Goal: Information Seeking & Learning: Compare options

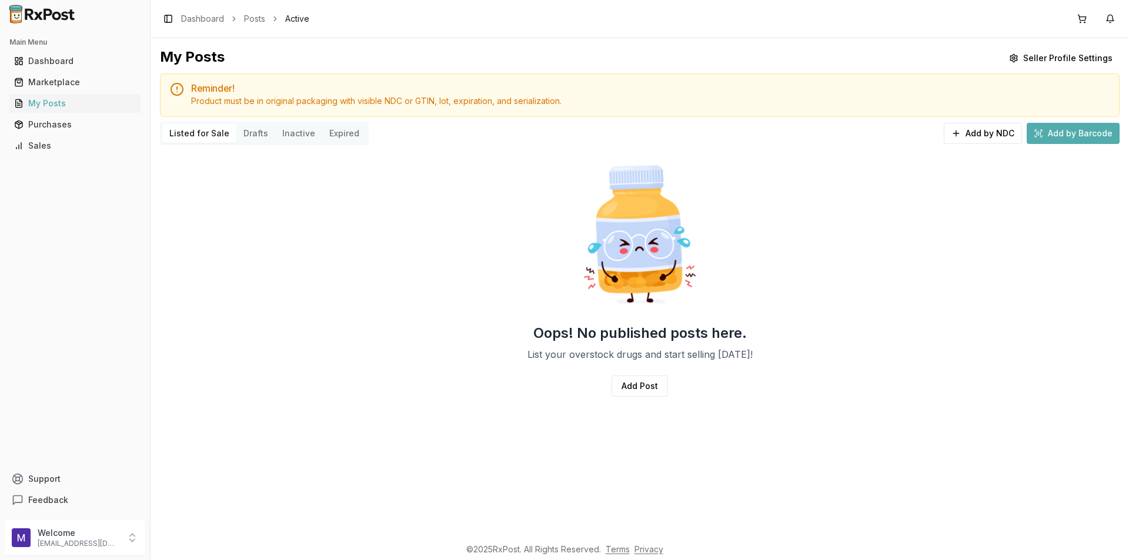
click at [49, 146] on div "Sales" at bounding box center [75, 146] width 122 height 12
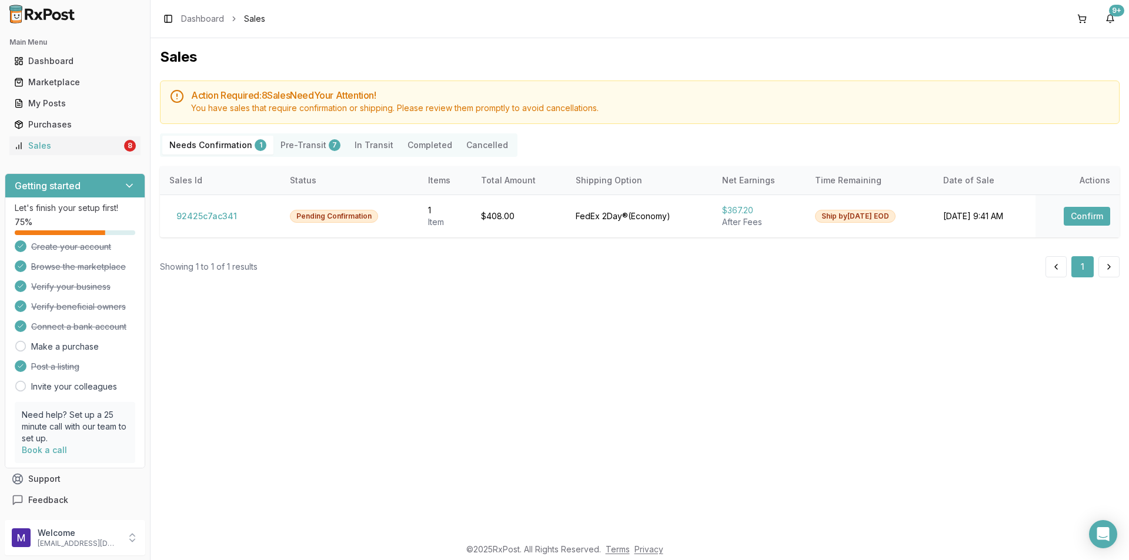
click at [317, 144] on button "Pre-Transit 7" at bounding box center [310, 145] width 74 height 19
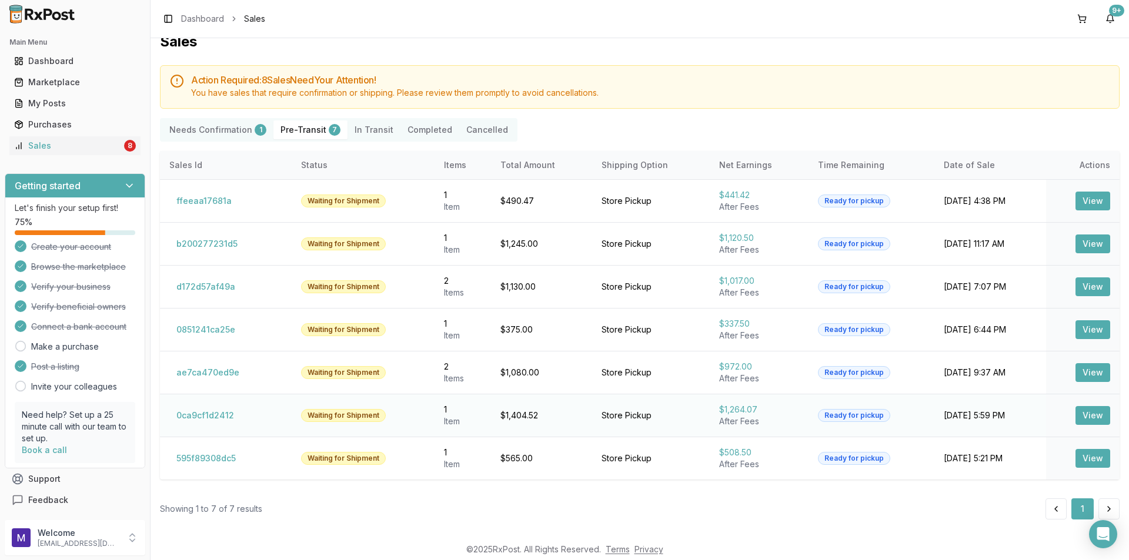
scroll to position [17, 0]
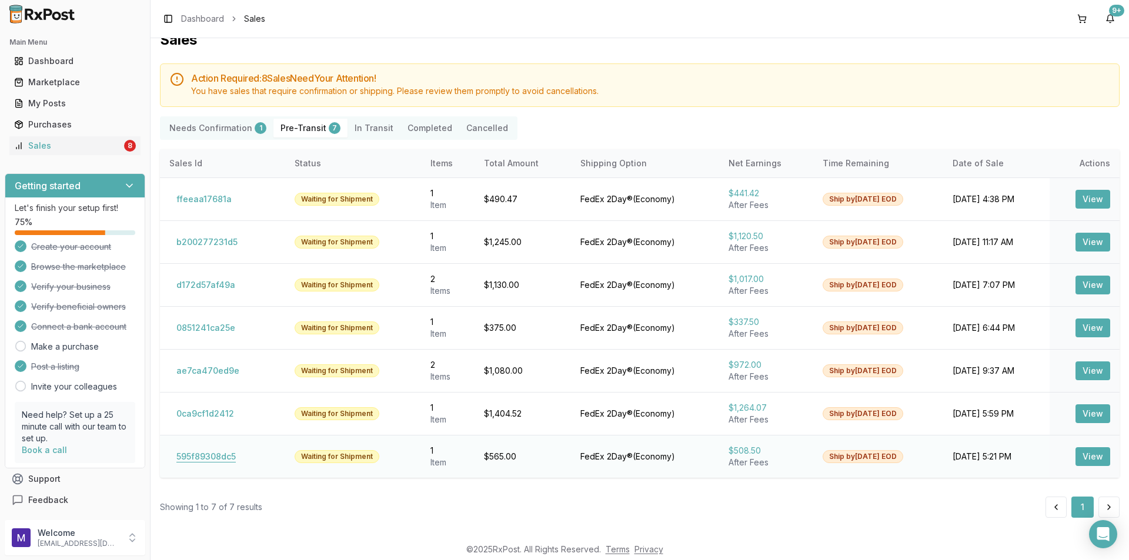
click at [211, 459] on button "595f89308dc5" at bounding box center [205, 456] width 73 height 19
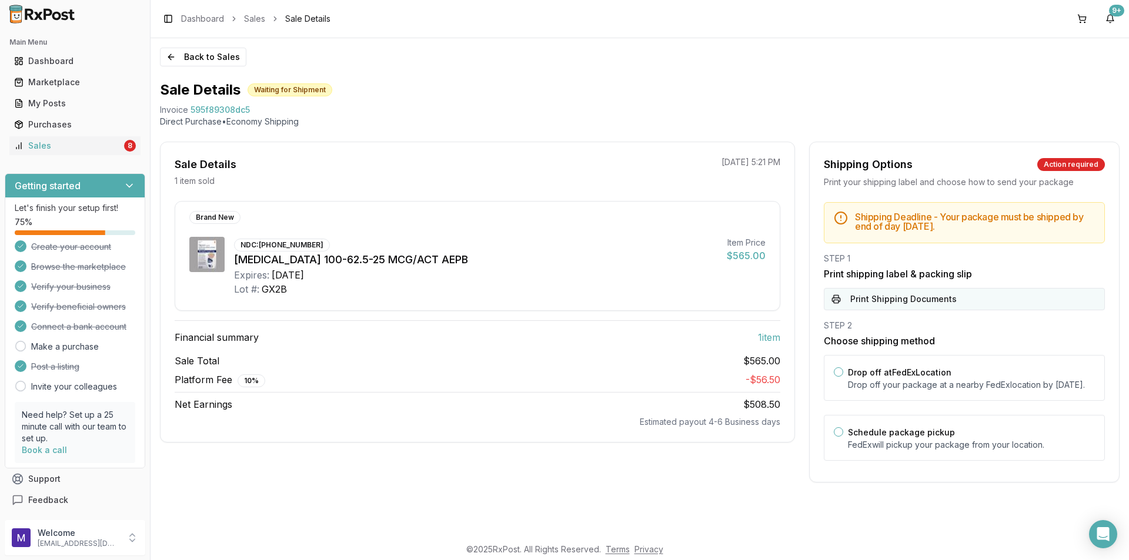
click at [942, 293] on button "Print Shipping Documents" at bounding box center [964, 299] width 281 height 22
click at [179, 61] on button "Back to Sales" at bounding box center [203, 57] width 86 height 19
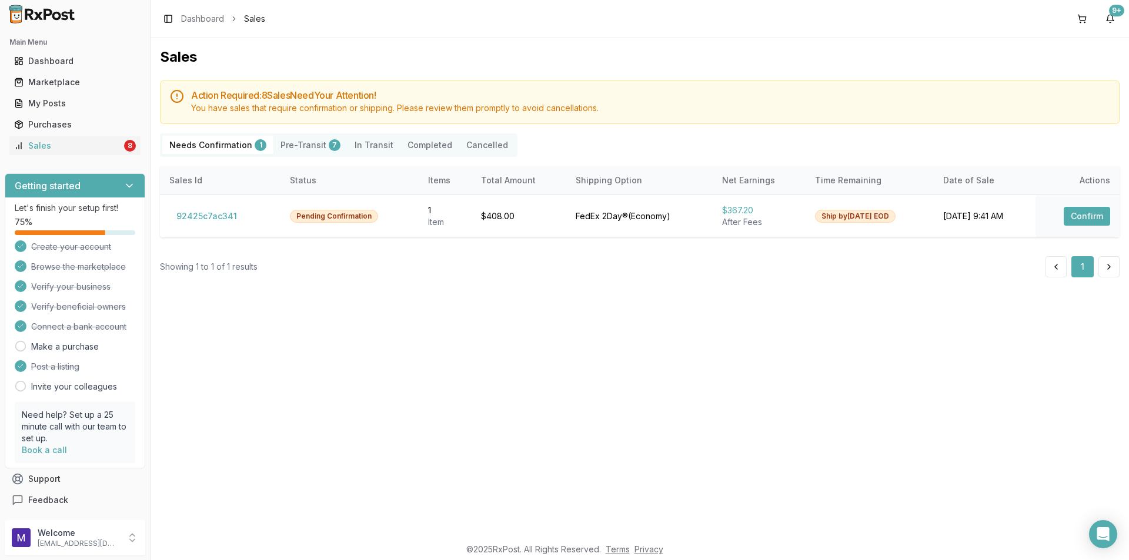
click at [316, 137] on button "Pre-Transit 7" at bounding box center [310, 145] width 74 height 19
click at [303, 146] on button "Pre-Transit 7" at bounding box center [310, 145] width 74 height 19
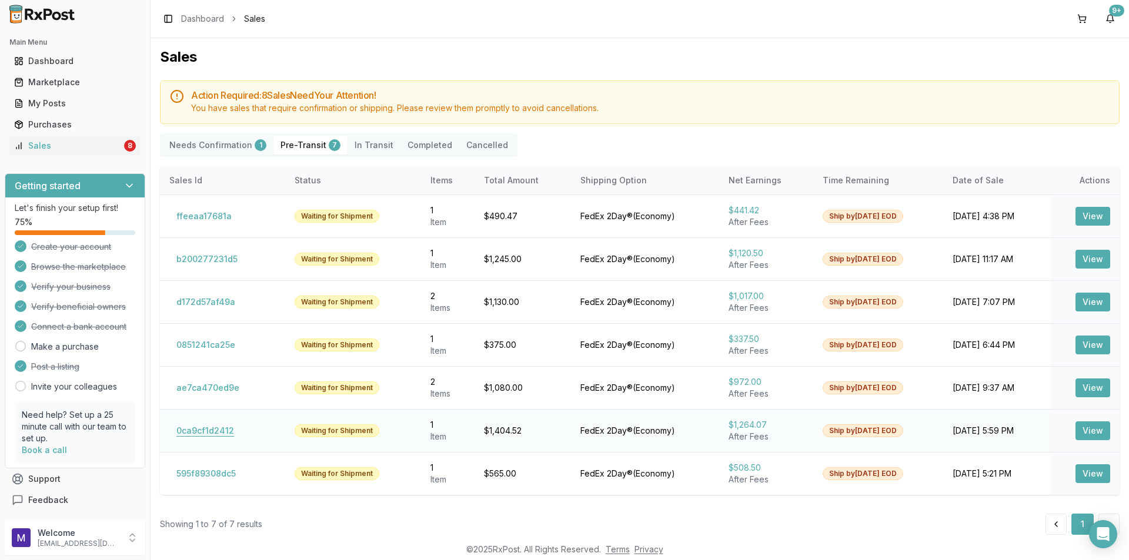
click at [206, 437] on button "0ca9cf1d2412" at bounding box center [205, 431] width 72 height 19
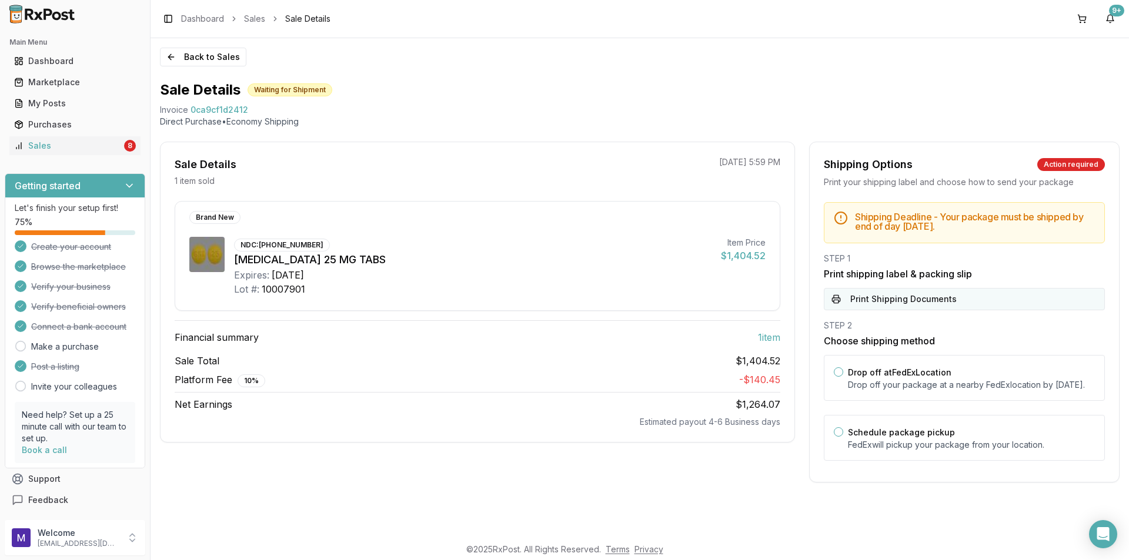
click at [920, 307] on button "Print Shipping Documents" at bounding box center [964, 299] width 281 height 22
click at [212, 53] on button "Back to Sales" at bounding box center [203, 57] width 86 height 19
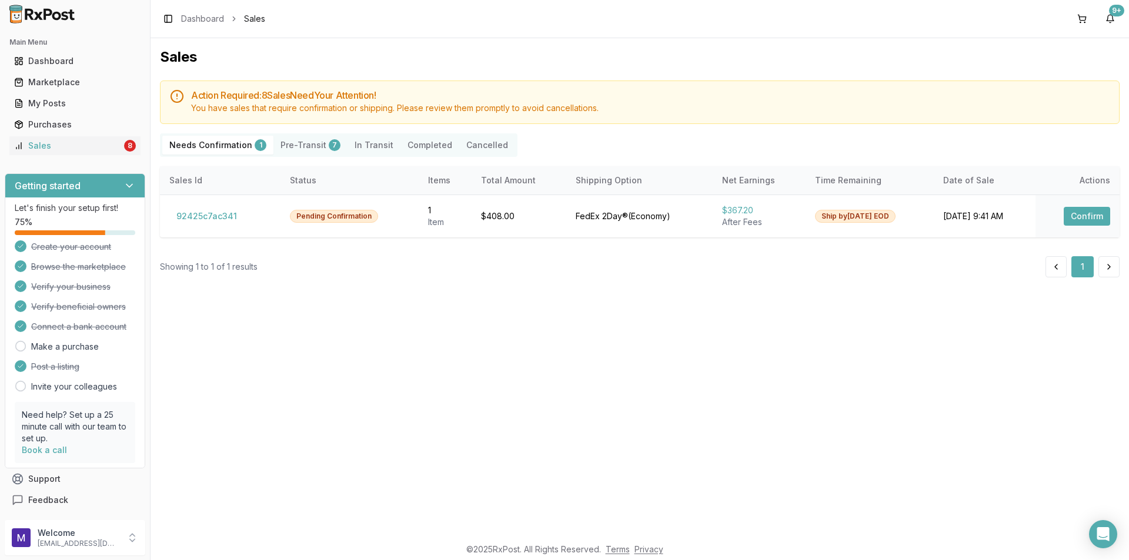
click at [307, 151] on button "Pre-Transit 7" at bounding box center [310, 145] width 74 height 19
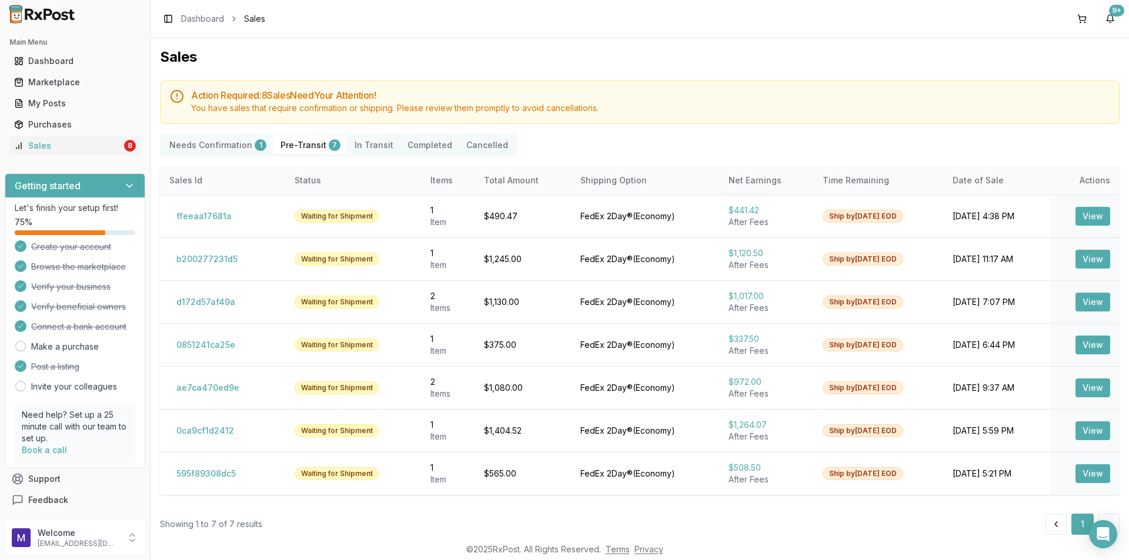
click at [306, 141] on button "Pre-Transit 7" at bounding box center [310, 145] width 74 height 19
click at [207, 391] on button "ae7ca470ed9e" at bounding box center [207, 388] width 77 height 19
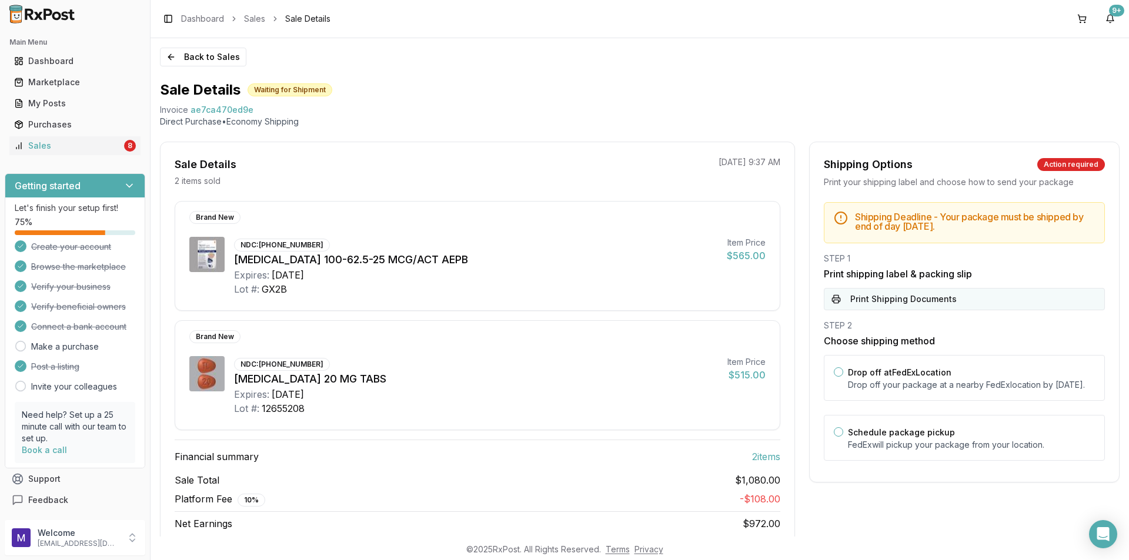
click at [932, 291] on button "Print Shipping Documents" at bounding box center [964, 299] width 281 height 22
click at [223, 58] on button "Back to Sales" at bounding box center [203, 57] width 86 height 19
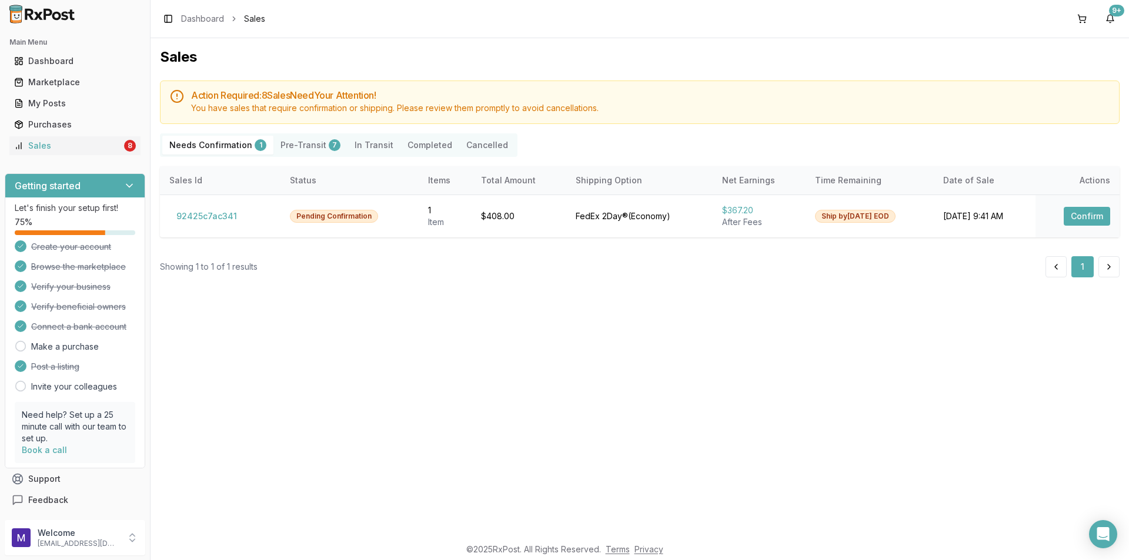
click at [295, 145] on button "Pre-Transit 7" at bounding box center [310, 145] width 74 height 19
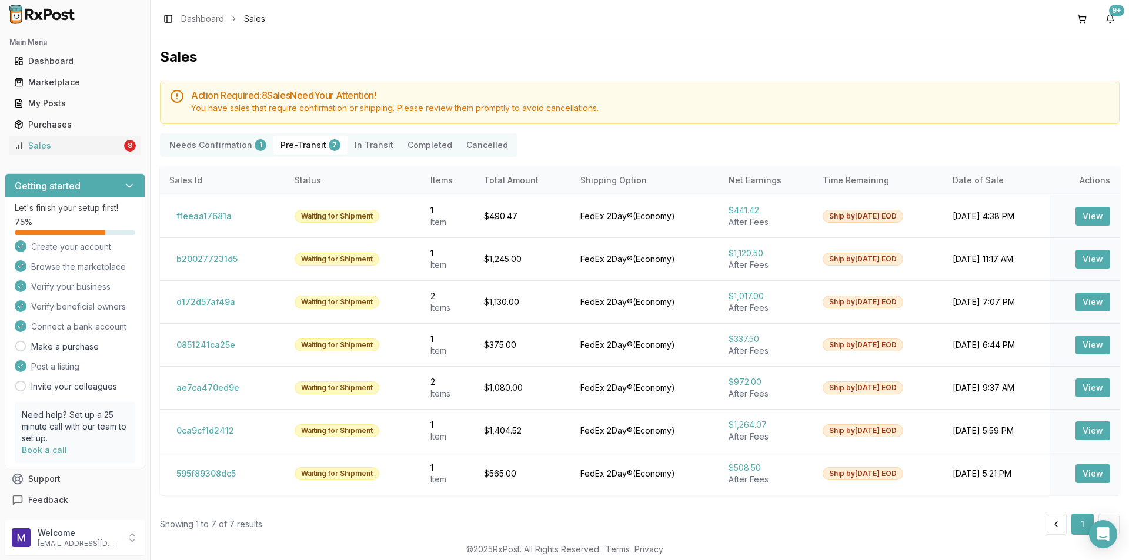
click at [297, 145] on button "Pre-Transit 7" at bounding box center [310, 145] width 74 height 19
click at [215, 346] on button "0851241ca25e" at bounding box center [205, 345] width 73 height 19
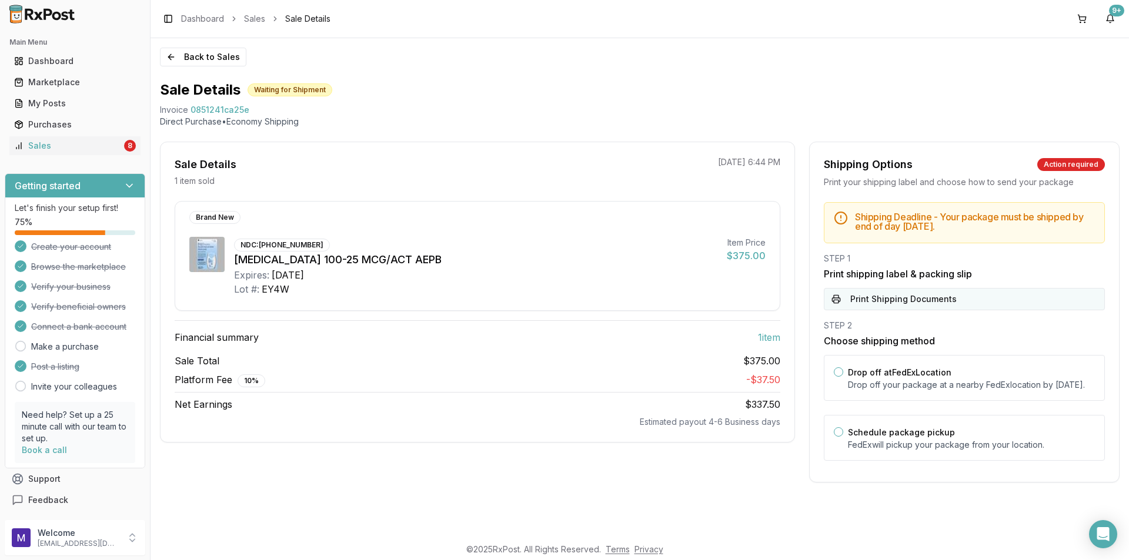
click at [887, 292] on button "Print Shipping Documents" at bounding box center [964, 299] width 281 height 22
click at [222, 64] on button "Back to Sales" at bounding box center [203, 57] width 86 height 19
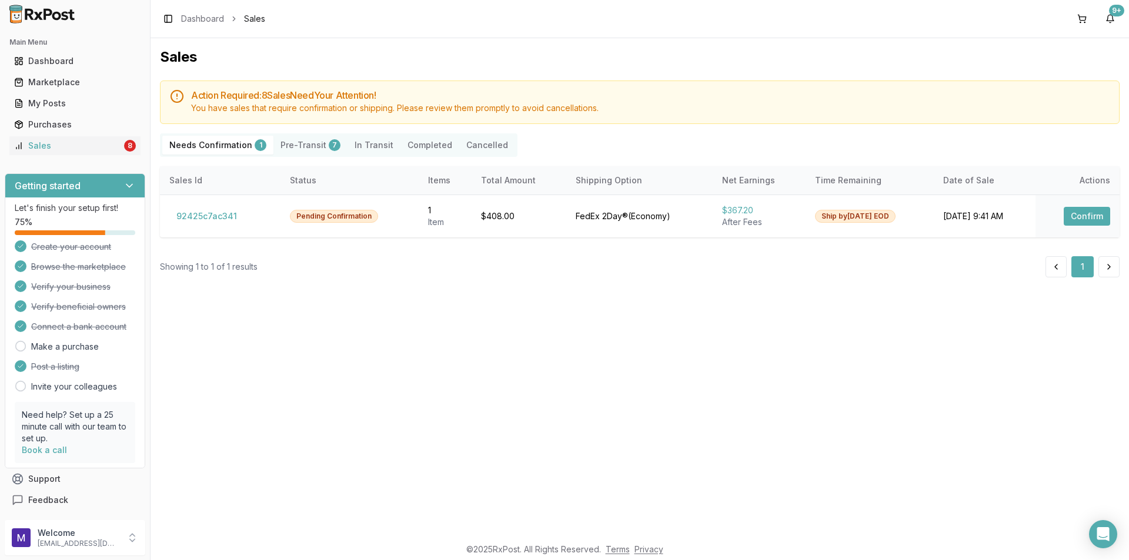
click at [310, 143] on button "Pre-Transit 7" at bounding box center [310, 145] width 74 height 19
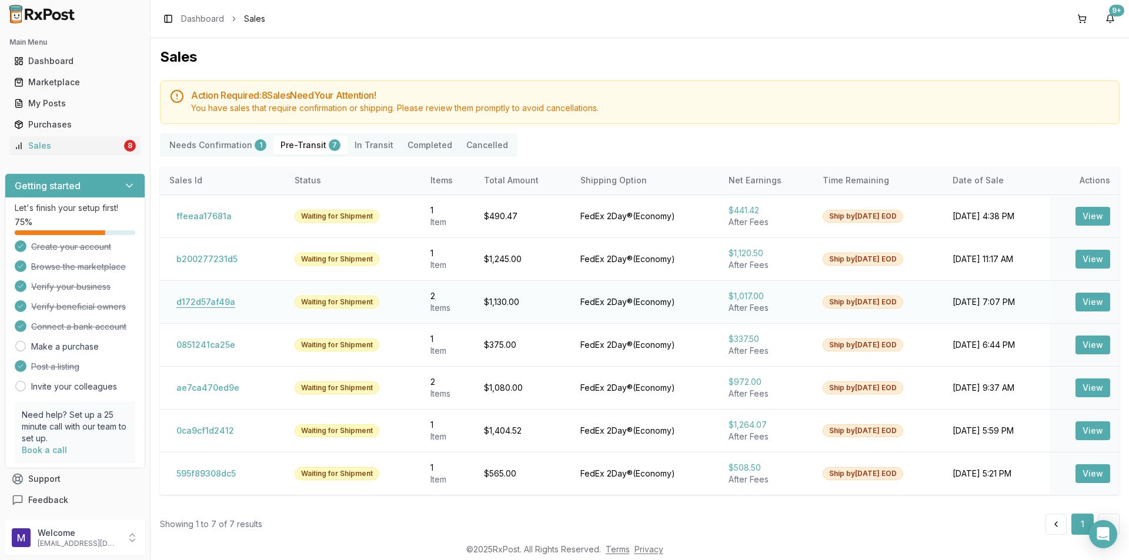
click at [225, 306] on button "d172d57af49a" at bounding box center [205, 302] width 73 height 19
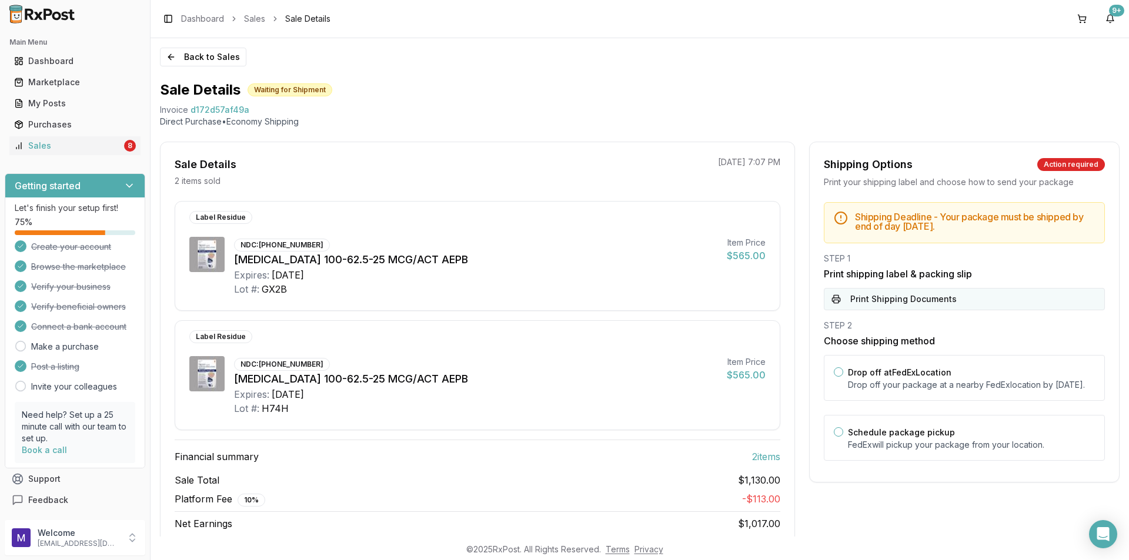
click at [871, 299] on button "Print Shipping Documents" at bounding box center [964, 299] width 281 height 22
click at [181, 54] on button "Back to Sales" at bounding box center [203, 57] width 86 height 19
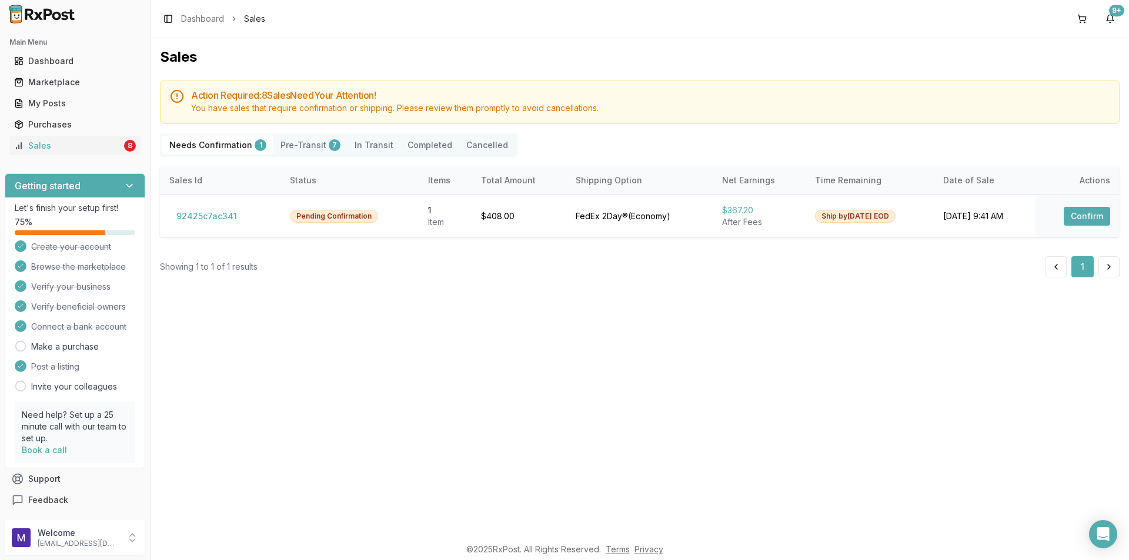
click at [305, 146] on button "Pre-Transit 7" at bounding box center [310, 145] width 74 height 19
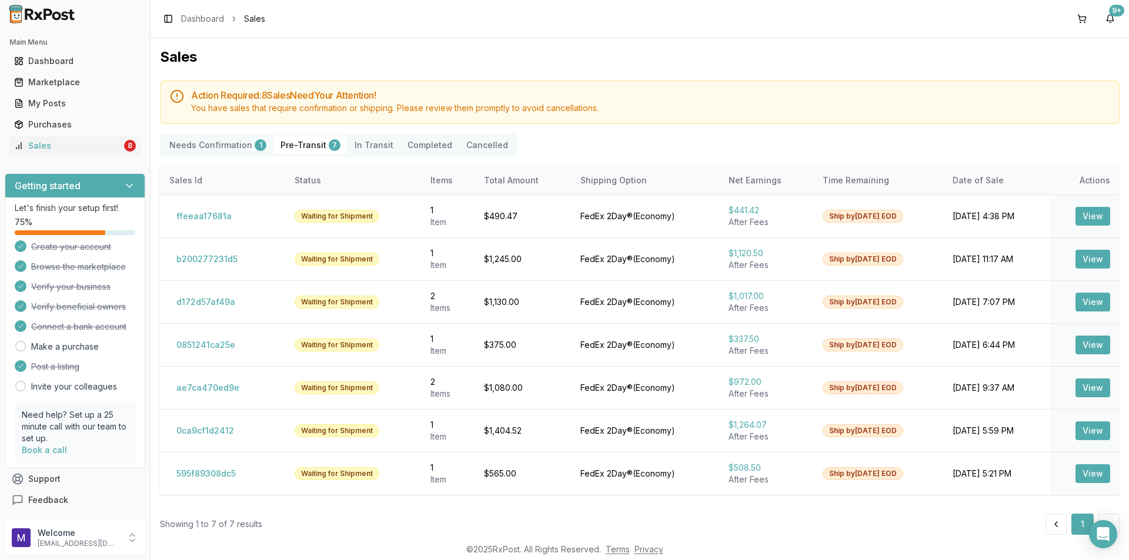
click at [329, 145] on div "7" at bounding box center [335, 145] width 12 height 12
click at [213, 255] on button "b200277231d5" at bounding box center [206, 259] width 75 height 19
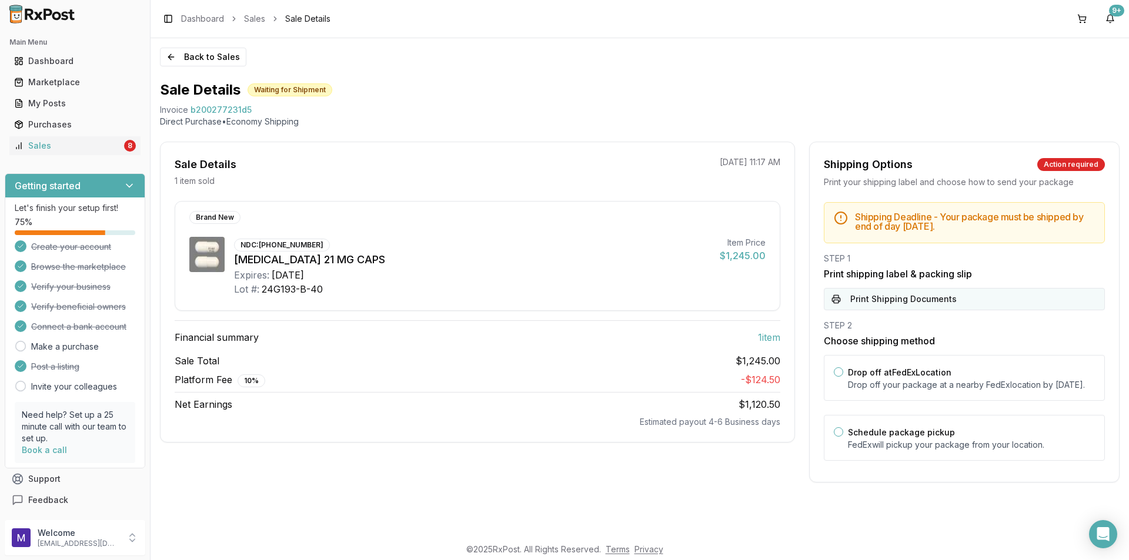
click at [934, 297] on button "Print Shipping Documents" at bounding box center [964, 299] width 281 height 22
click at [218, 56] on button "Back to Sales" at bounding box center [203, 57] width 86 height 19
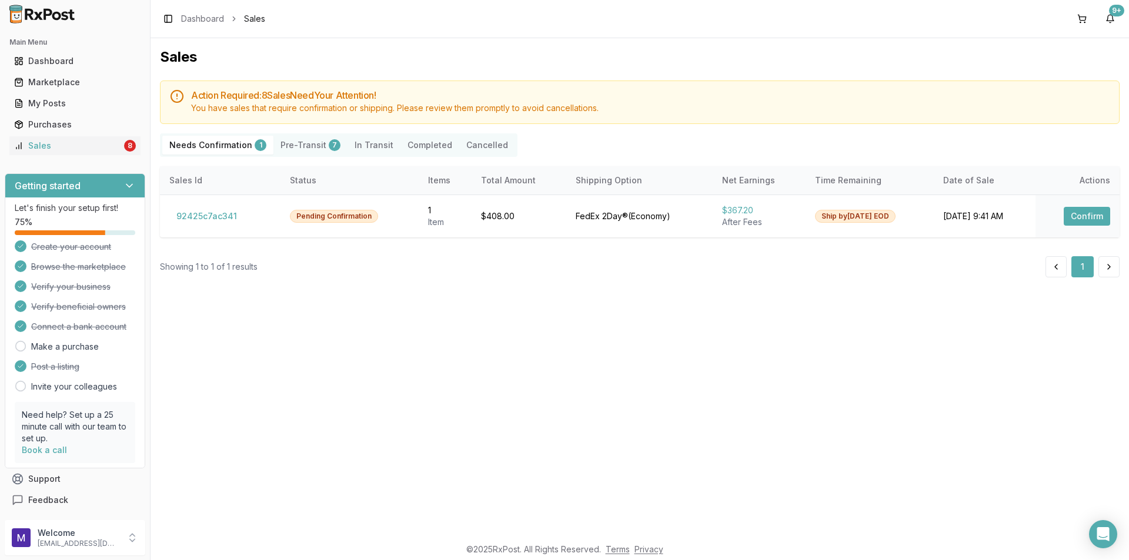
click at [303, 149] on button "Pre-Transit 7" at bounding box center [310, 145] width 74 height 19
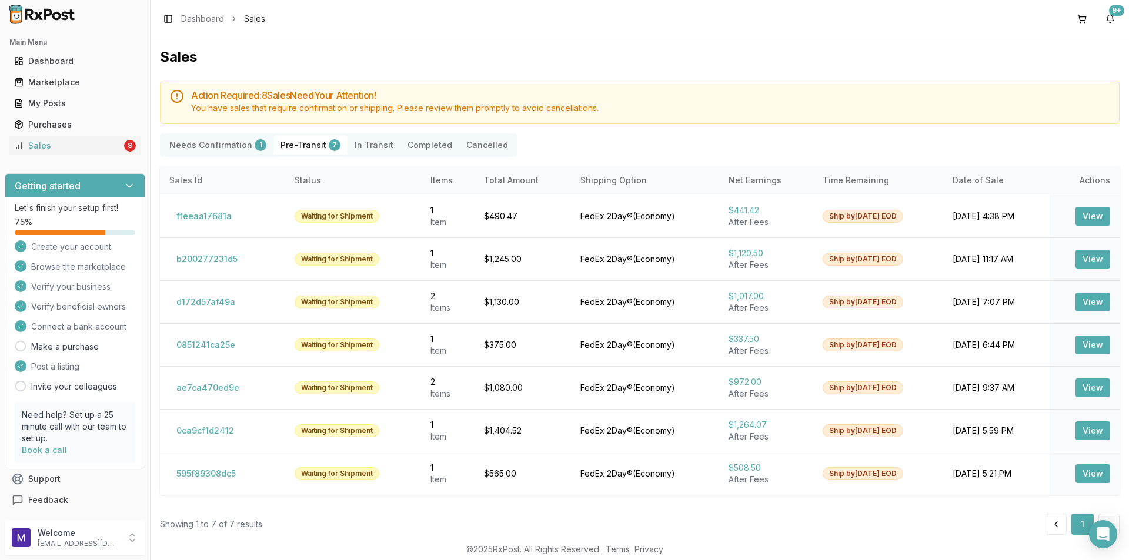
click at [303, 145] on button "Pre-Transit 7" at bounding box center [310, 145] width 74 height 19
click at [218, 212] on button "ffeeaa17681a" at bounding box center [203, 216] width 69 height 19
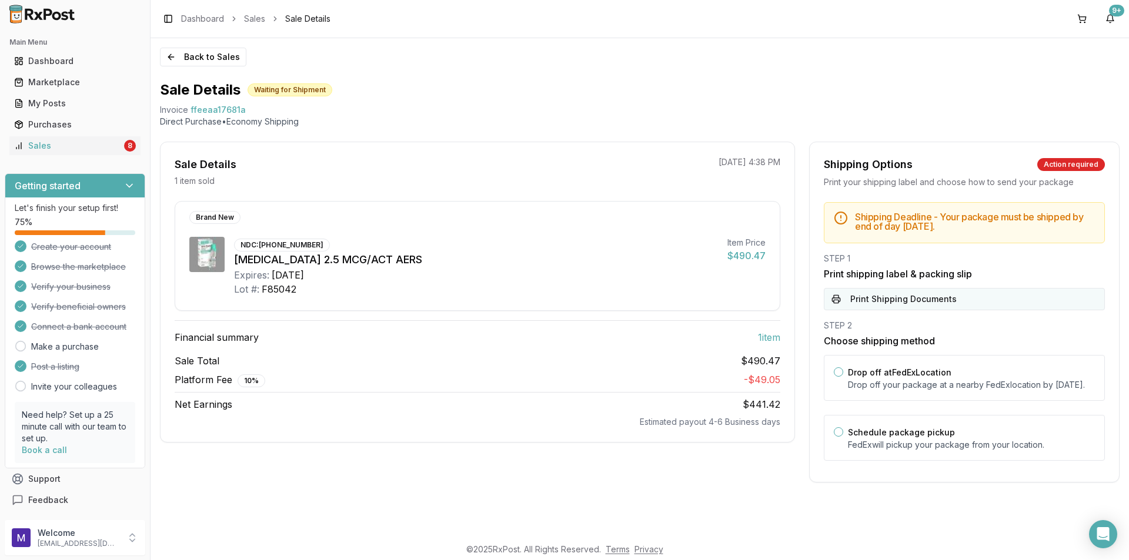
click at [930, 297] on button "Print Shipping Documents" at bounding box center [964, 299] width 281 height 22
click at [225, 64] on button "Back to Sales" at bounding box center [203, 57] width 86 height 19
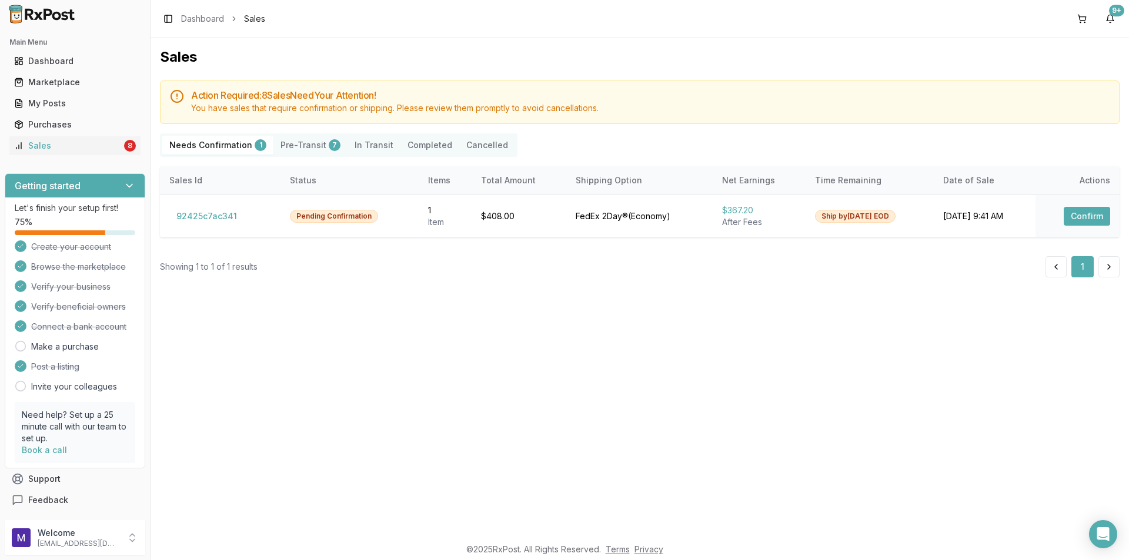
click at [222, 146] on Confirmation "Needs Confirmation 1" at bounding box center [217, 145] width 111 height 19
click at [203, 218] on button "92425c7ac341" at bounding box center [206, 216] width 75 height 19
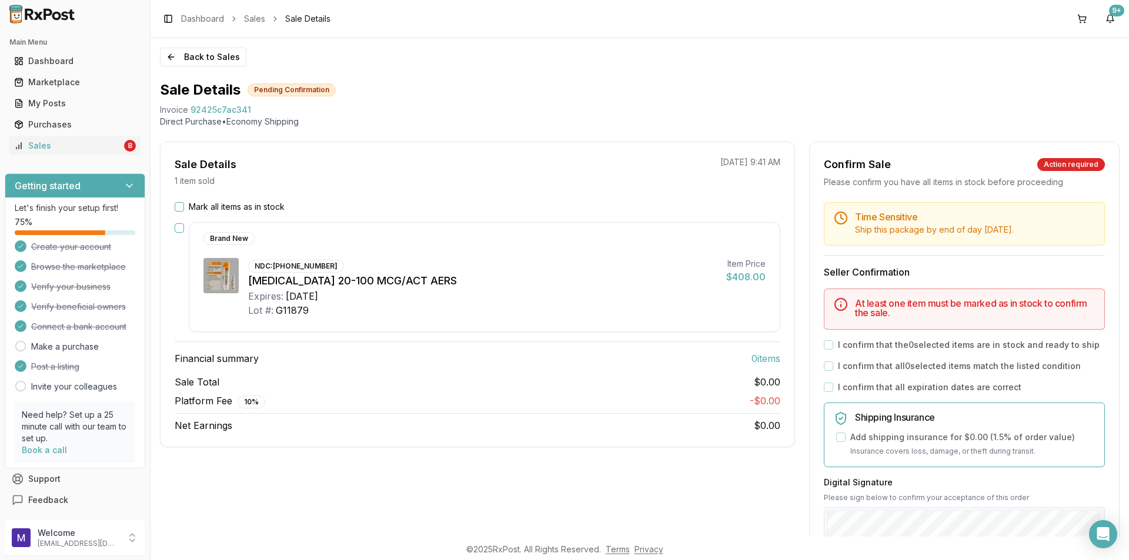
click at [183, 206] on button "Mark all items as in stock" at bounding box center [179, 206] width 9 height 9
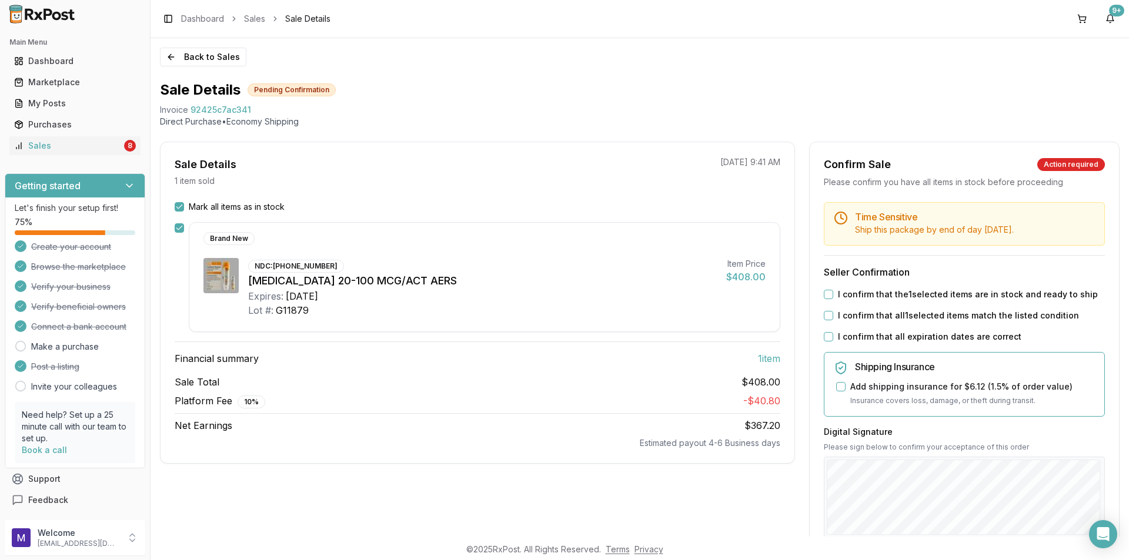
click at [824, 296] on button "I confirm that the 1 selected items are in stock and ready to ship" at bounding box center [828, 294] width 9 height 9
click at [824, 320] on div "I confirm that all 1 selected items match the listed condition" at bounding box center [964, 316] width 281 height 12
click at [827, 317] on button "I confirm that all 1 selected items match the listed condition" at bounding box center [828, 315] width 9 height 9
click at [827, 334] on button "I confirm that all expiration dates are correct" at bounding box center [828, 336] width 9 height 9
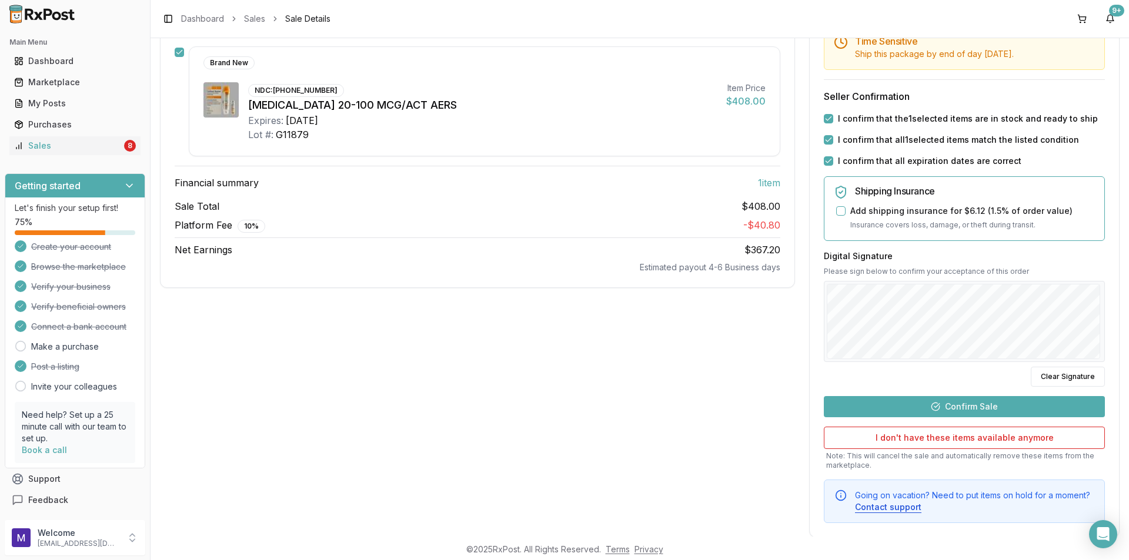
scroll to position [176, 0]
click at [928, 412] on button "Confirm Sale" at bounding box center [964, 406] width 281 height 21
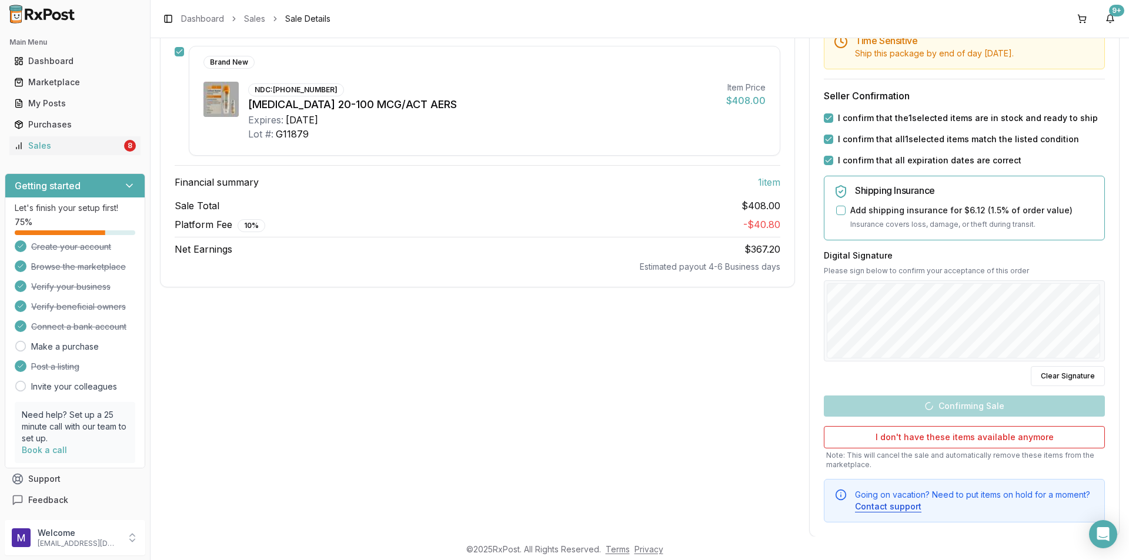
scroll to position [0, 0]
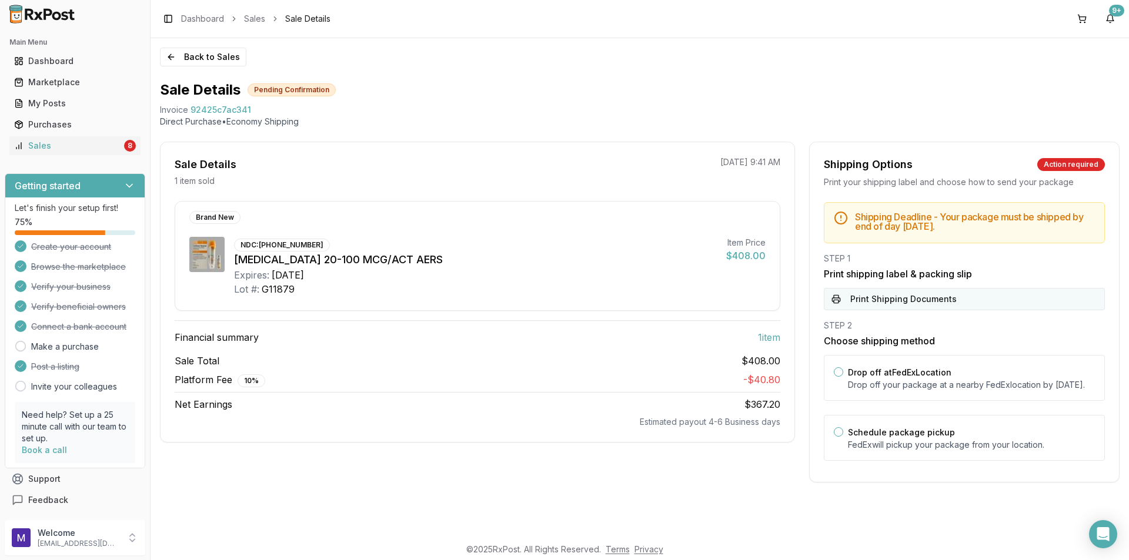
click at [892, 301] on button "Print Shipping Documents" at bounding box center [964, 299] width 281 height 22
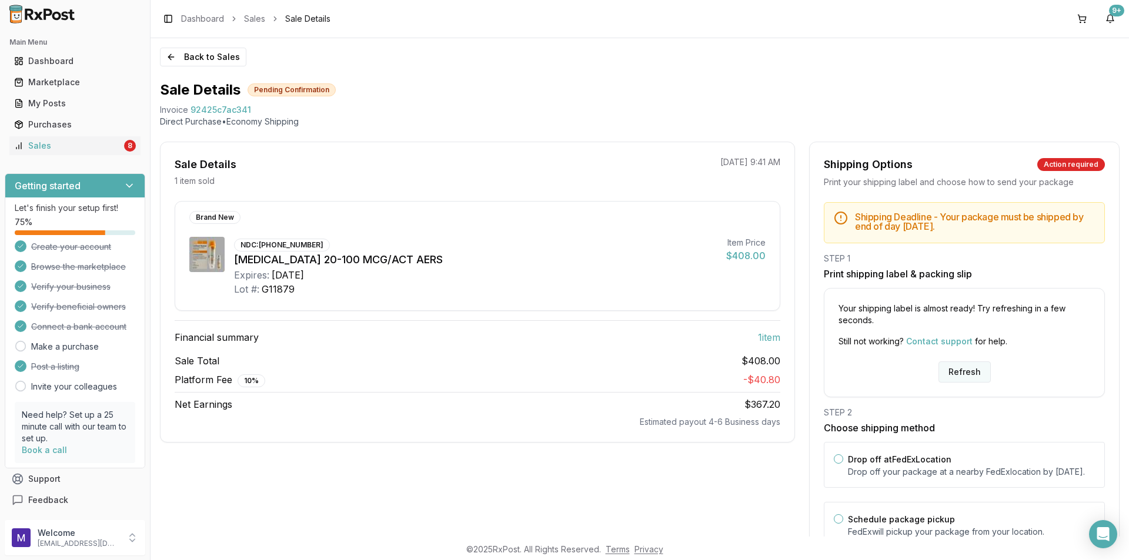
click at [977, 374] on button "Refresh" at bounding box center [964, 372] width 52 height 21
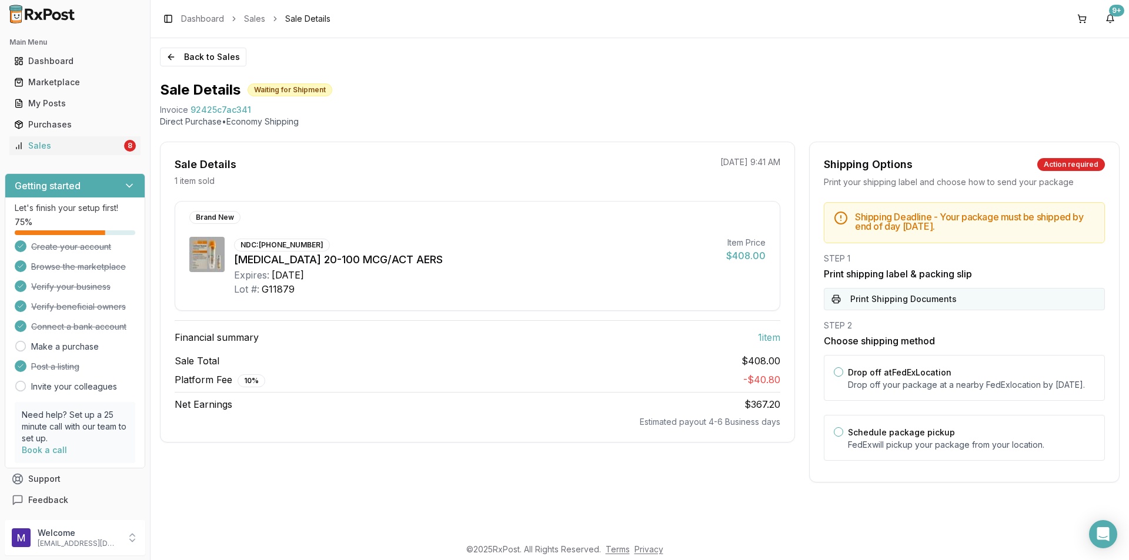
click at [885, 307] on button "Print Shipping Documents" at bounding box center [964, 299] width 281 height 22
click at [54, 147] on div "Sales" at bounding box center [68, 146] width 108 height 12
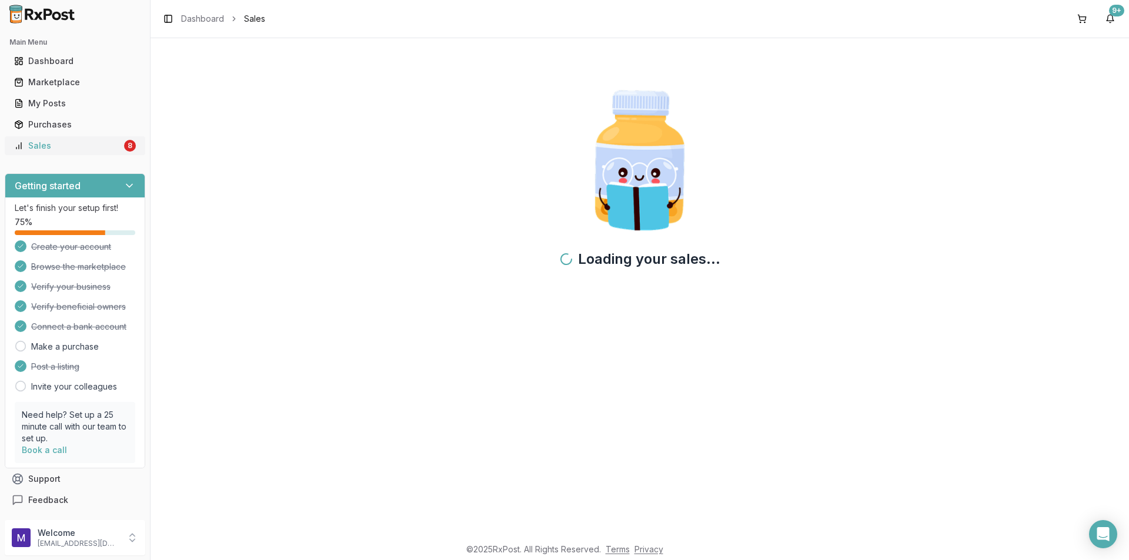
click at [54, 147] on div "Sales" at bounding box center [68, 146] width 108 height 12
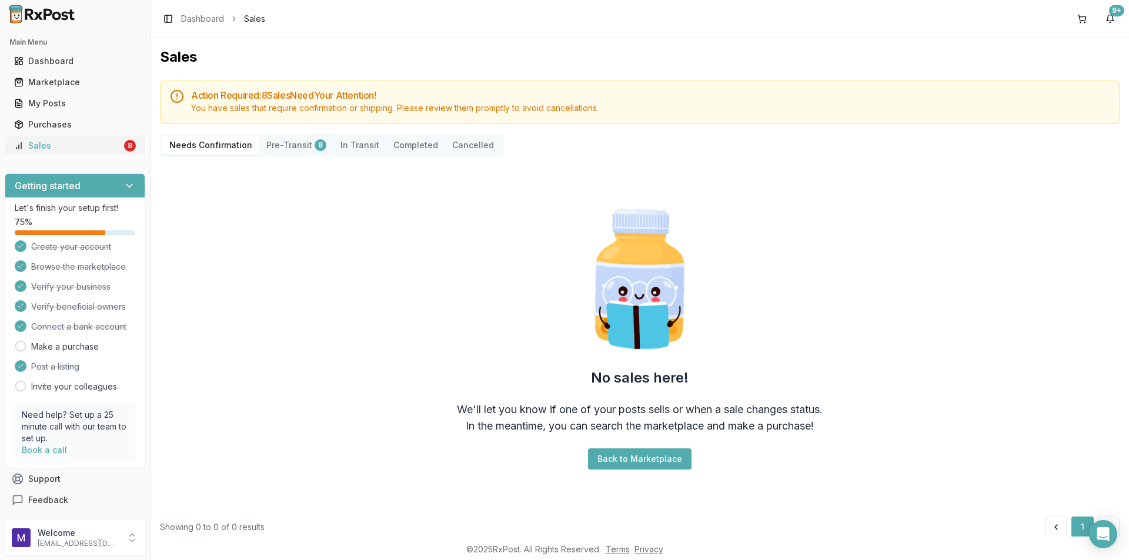
click at [102, 151] on div "Sales" at bounding box center [68, 146] width 108 height 12
click at [75, 87] on div "Marketplace" at bounding box center [75, 82] width 122 height 12
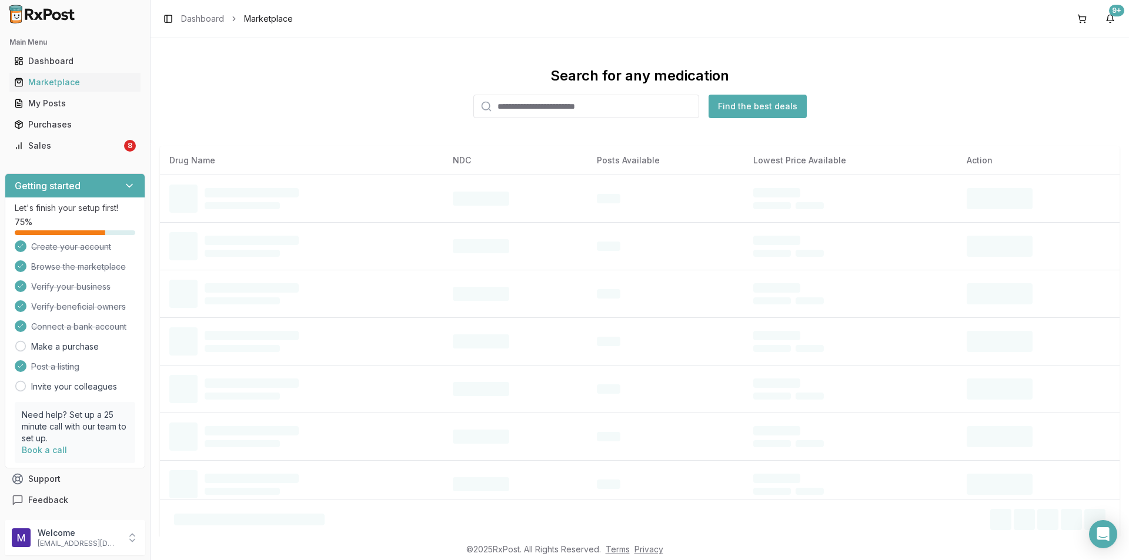
click at [539, 102] on input "search" at bounding box center [586, 107] width 226 height 24
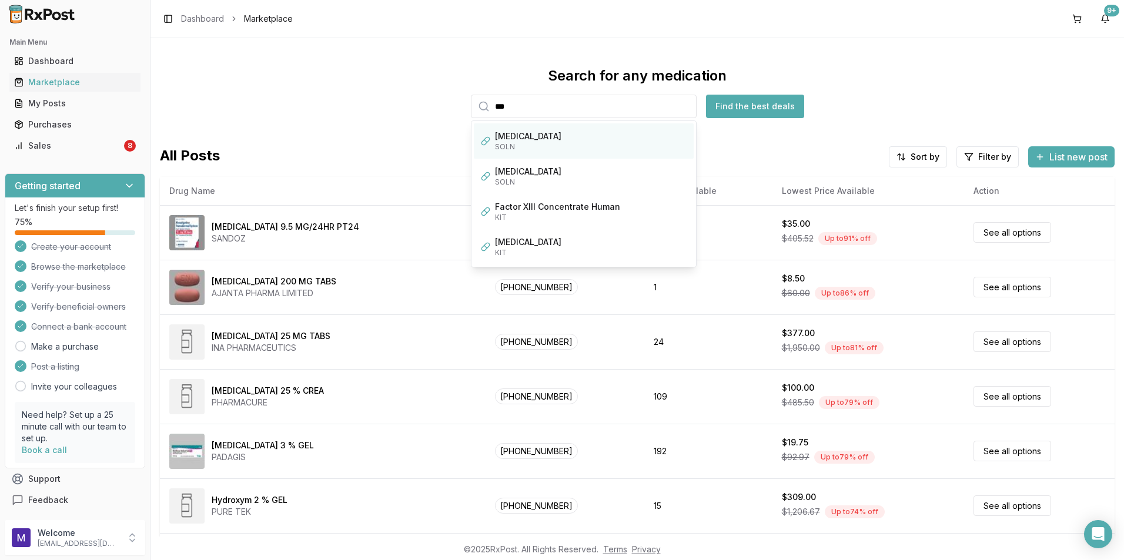
click at [529, 135] on div "[MEDICAL_DATA]" at bounding box center [591, 137] width 192 height 12
type input "******"
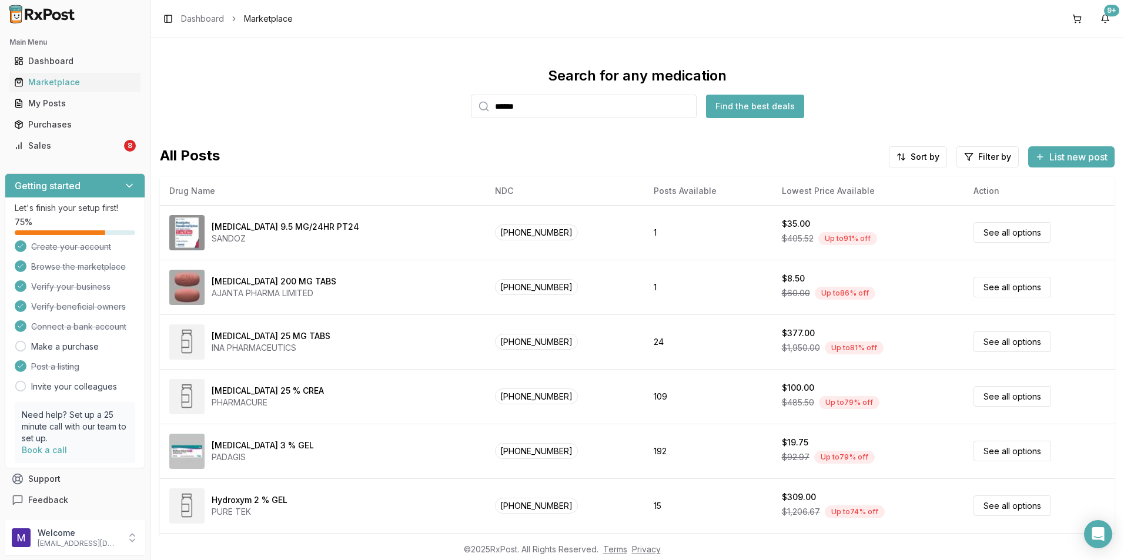
click at [748, 115] on button "Find the best deals" at bounding box center [755, 107] width 98 height 24
click at [751, 103] on button "Find the best deals" at bounding box center [755, 107] width 98 height 24
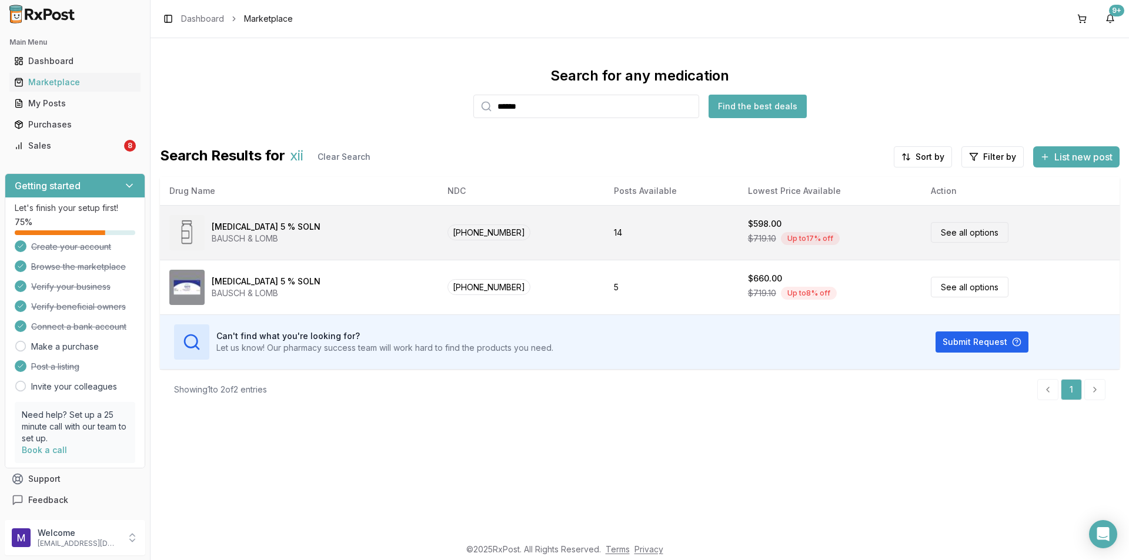
click at [939, 229] on link "See all options" at bounding box center [970, 232] width 78 height 21
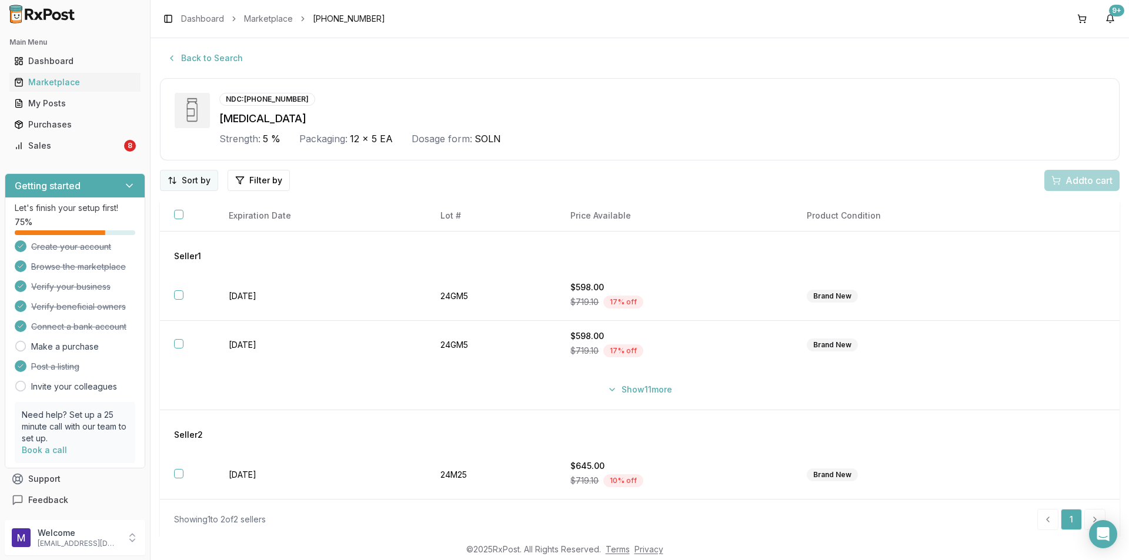
click at [191, 186] on html "Main Menu Dashboard Marketplace My Posts Purchases Sales 8 Getting started Let'…" at bounding box center [564, 280] width 1129 height 560
click at [207, 223] on div "Price (Low to High)" at bounding box center [159, 224] width 112 height 19
click at [178, 63] on button "Back to Search" at bounding box center [205, 58] width 90 height 21
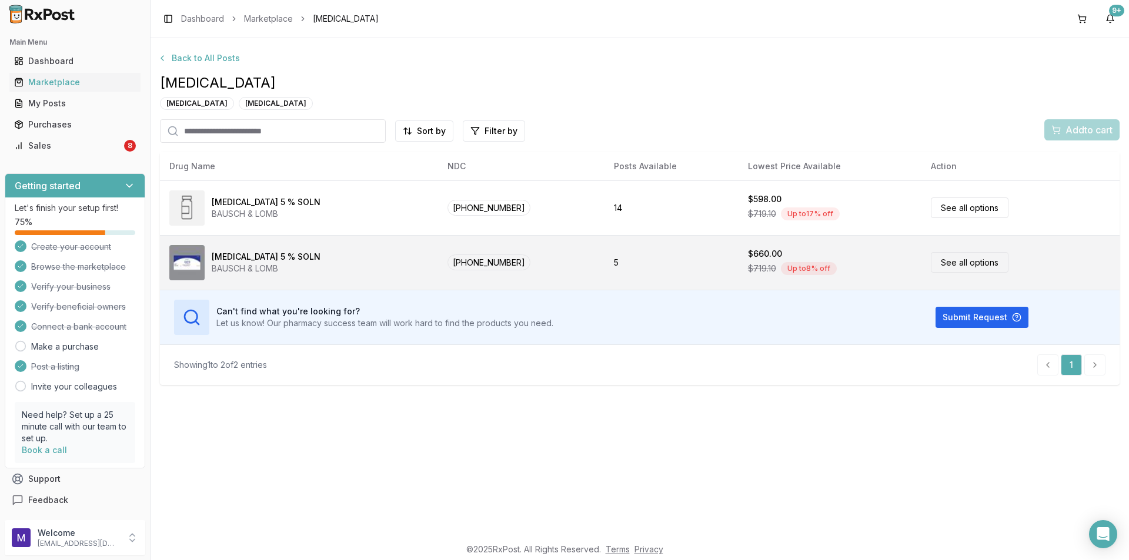
click at [946, 265] on link "See all options" at bounding box center [970, 262] width 78 height 21
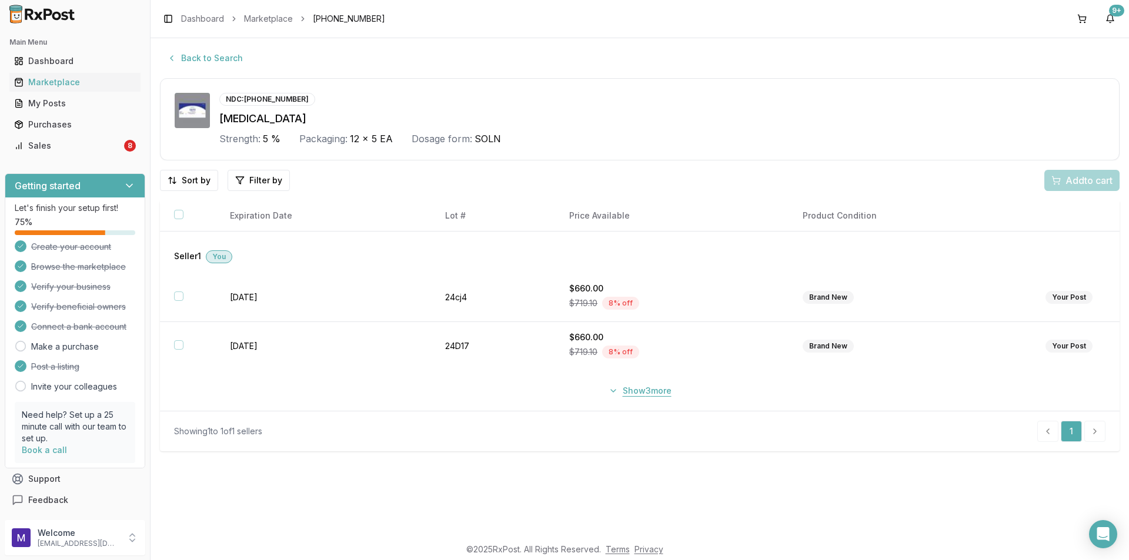
click at [630, 396] on button "Show 3 more" at bounding box center [639, 390] width 77 height 21
